Goal: Task Accomplishment & Management: Manage account settings

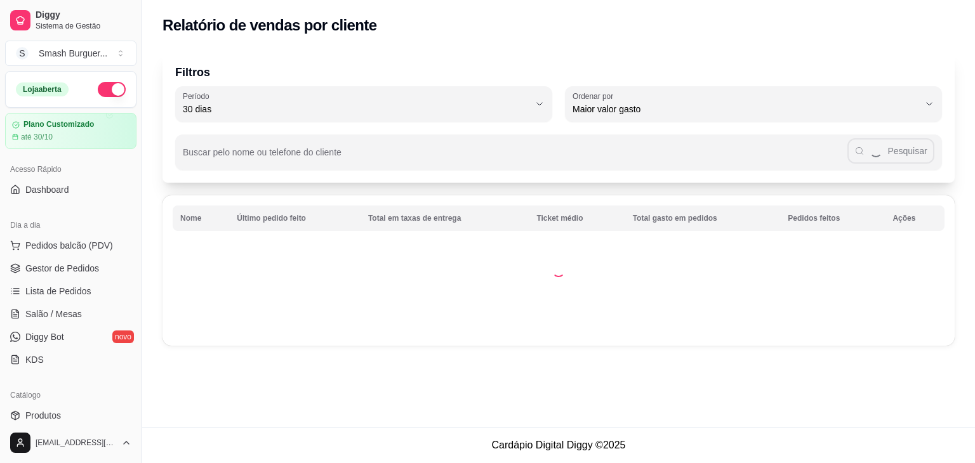
select select "30"
select select "HIGHEST_TOTAL_SPENT_WITH_ORDERS"
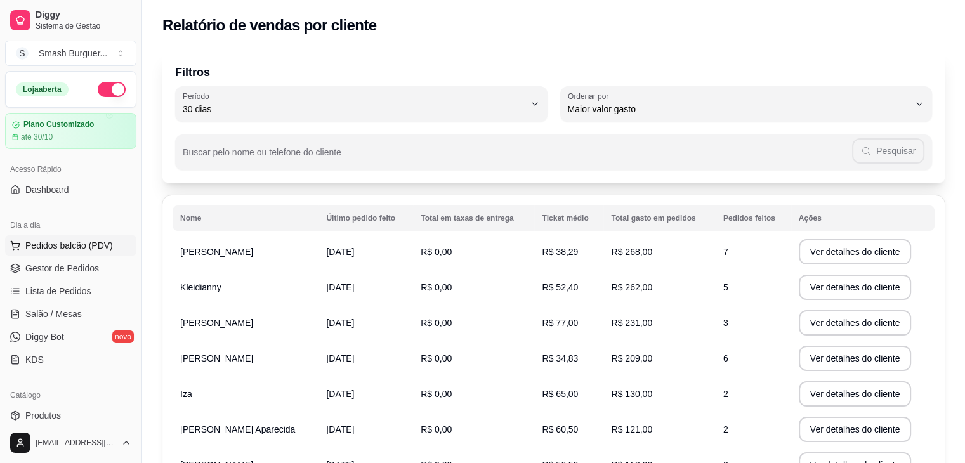
drag, startPoint x: 88, startPoint y: 242, endPoint x: 56, endPoint y: 247, distance: 32.8
click at [56, 247] on span "Pedidos balcão (PDV)" at bounding box center [69, 245] width 88 height 13
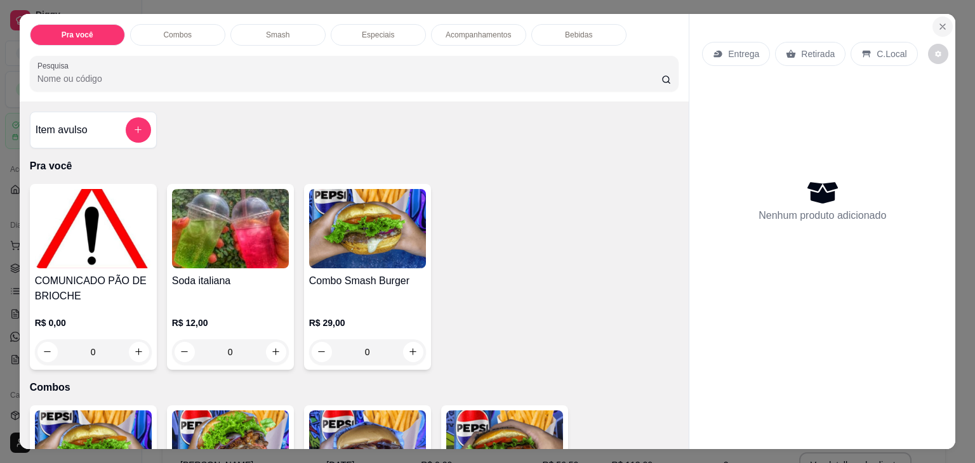
click at [941, 23] on icon "Close" at bounding box center [942, 27] width 10 height 10
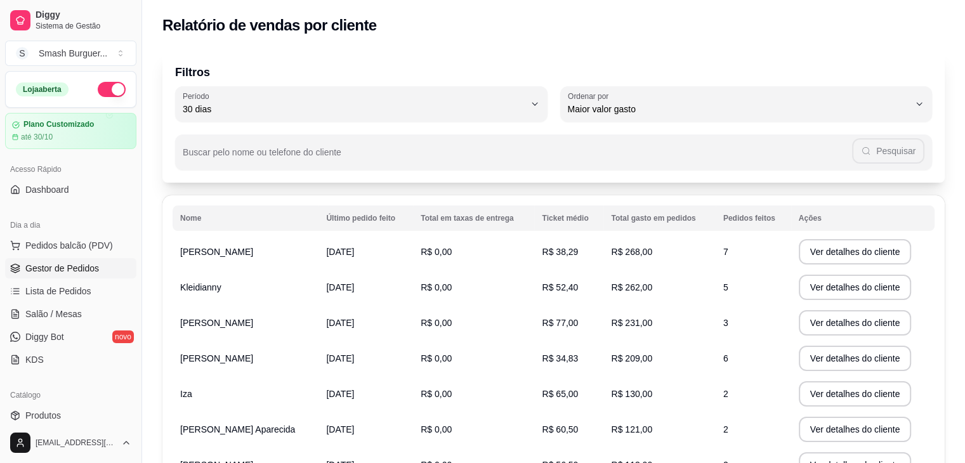
click at [69, 267] on span "Gestor de Pedidos" at bounding box center [62, 268] width 74 height 13
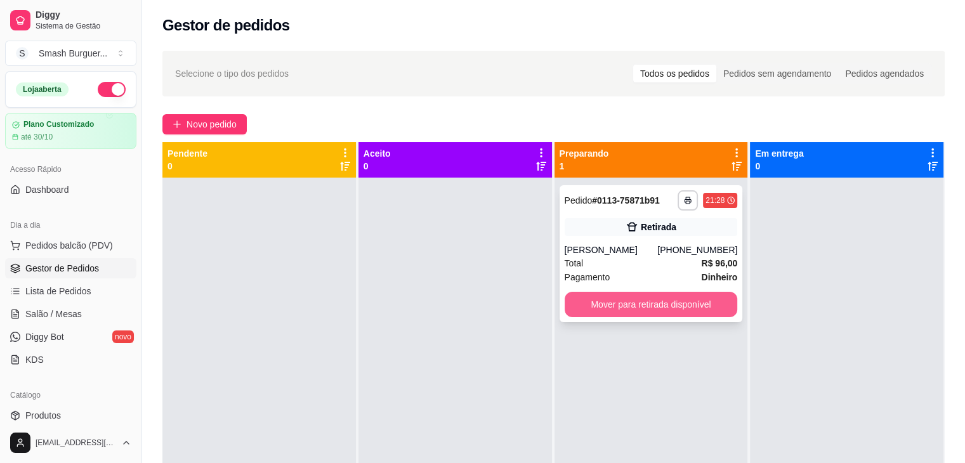
click at [632, 301] on button "Mover para retirada disponível" at bounding box center [651, 304] width 173 height 25
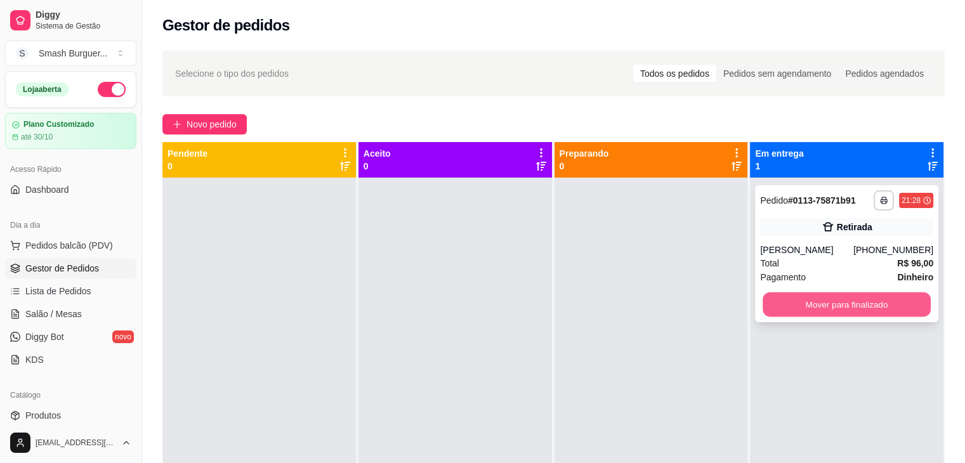
click at [880, 302] on button "Mover para finalizado" at bounding box center [847, 305] width 168 height 25
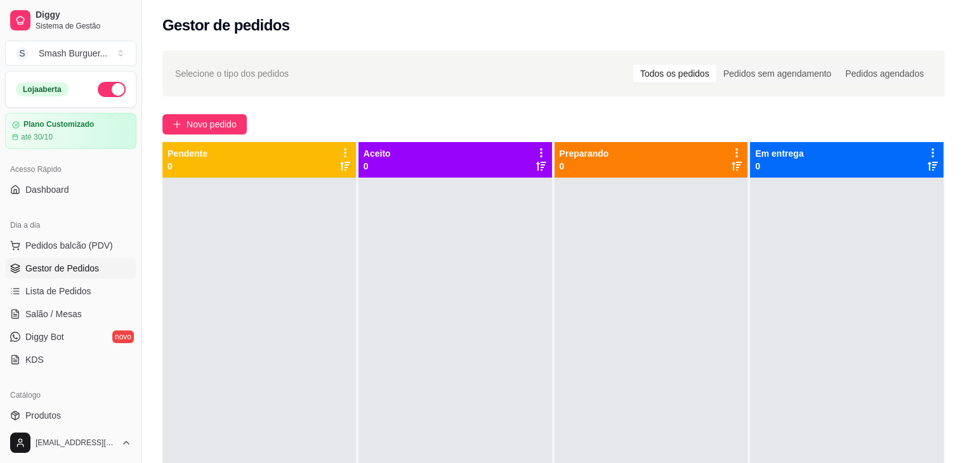
click at [109, 92] on button "button" at bounding box center [112, 89] width 28 height 15
